Goal: Find specific page/section: Find specific page/section

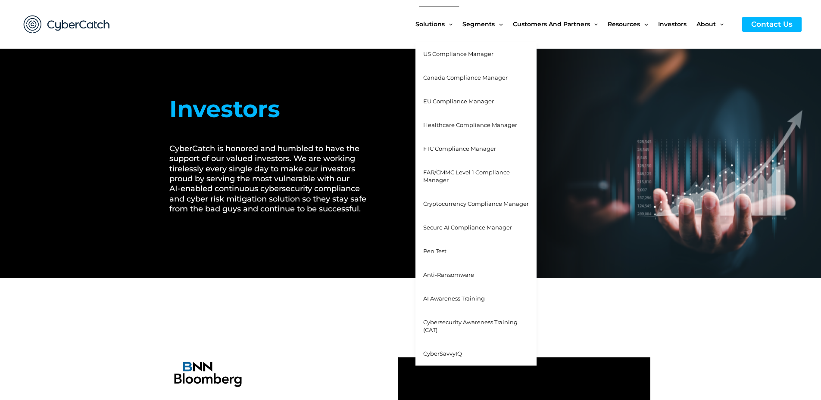
click at [443, 102] on span "EU Compliance Manager" at bounding box center [458, 101] width 71 height 7
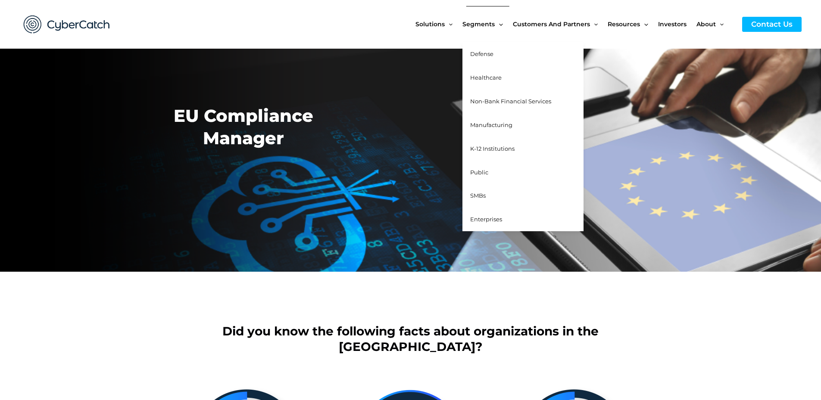
click at [484, 53] on span "Defense" at bounding box center [481, 53] width 23 height 7
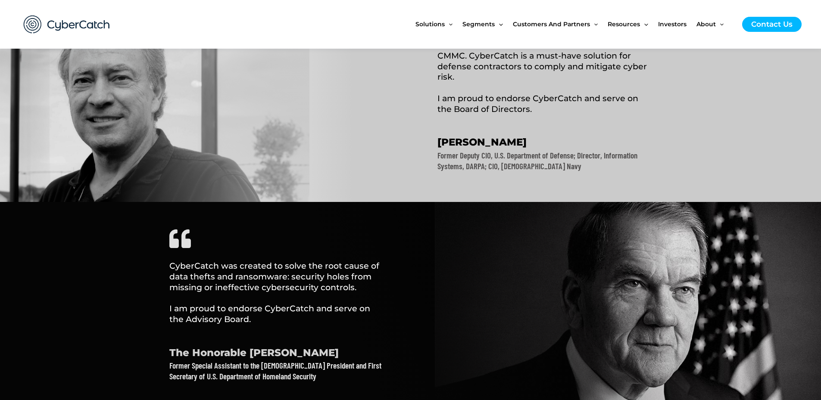
scroll to position [382, 0]
